Goal: Task Accomplishment & Management: Manage account settings

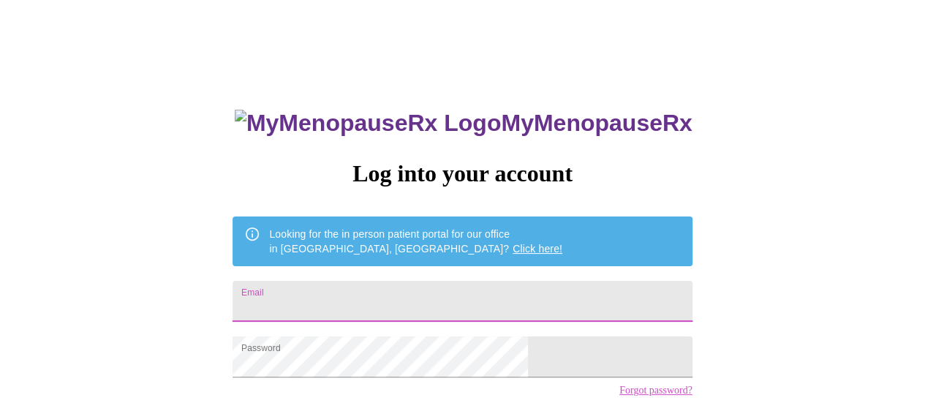
click at [358, 289] on input "Email" at bounding box center [462, 301] width 459 height 41
type input "[EMAIL_ADDRESS][DOMAIN_NAME]"
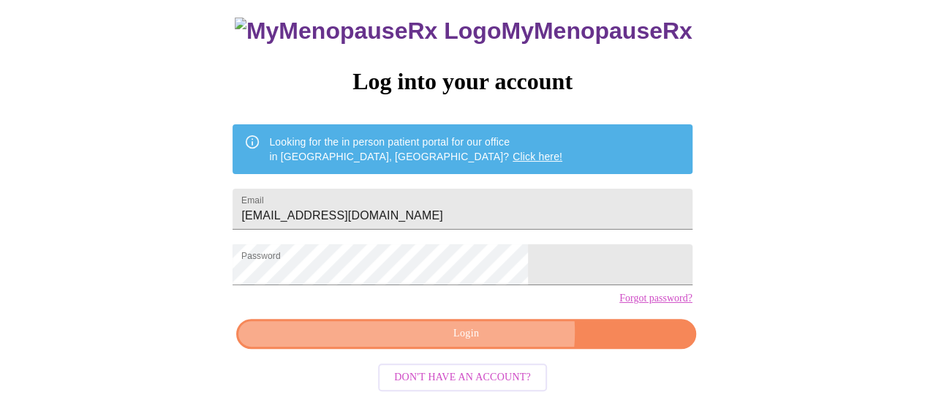
click at [488, 337] on span "Login" at bounding box center [466, 334] width 426 height 18
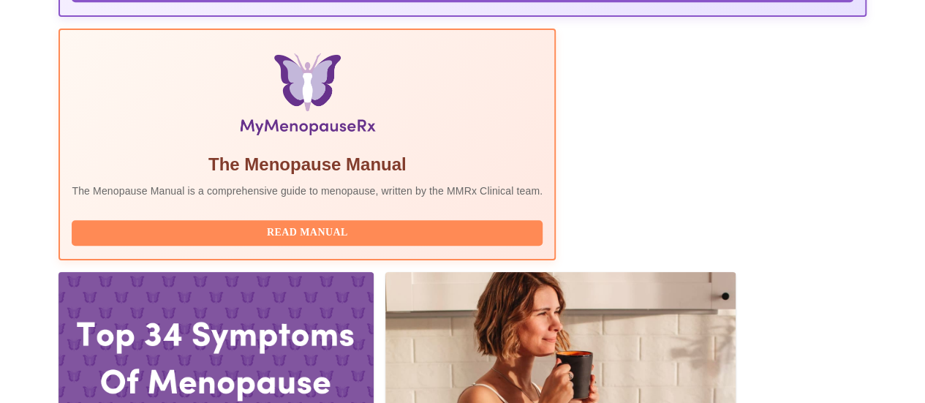
scroll to position [458, 0]
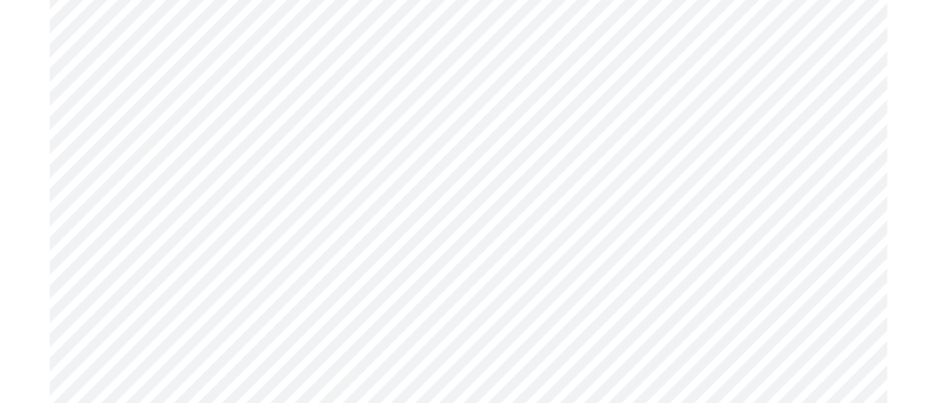
scroll to position [3595, 0]
